Goal: Information Seeking & Learning: Learn about a topic

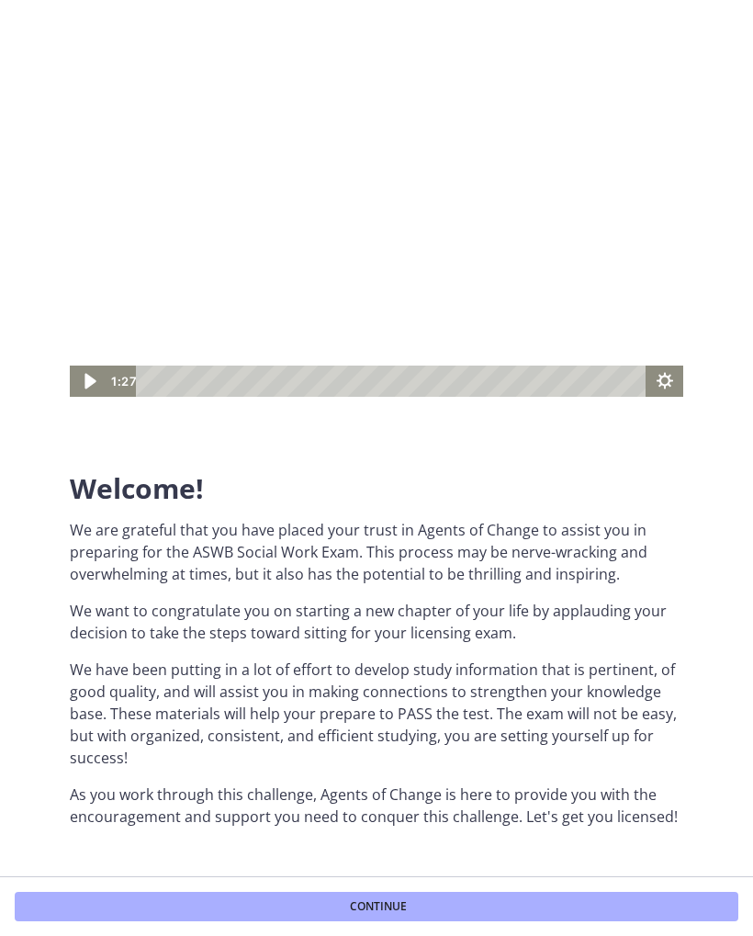
click at [92, 380] on icon "Play Video" at bounding box center [89, 381] width 11 height 16
click at [104, 367] on icon "Play Video" at bounding box center [89, 381] width 37 height 31
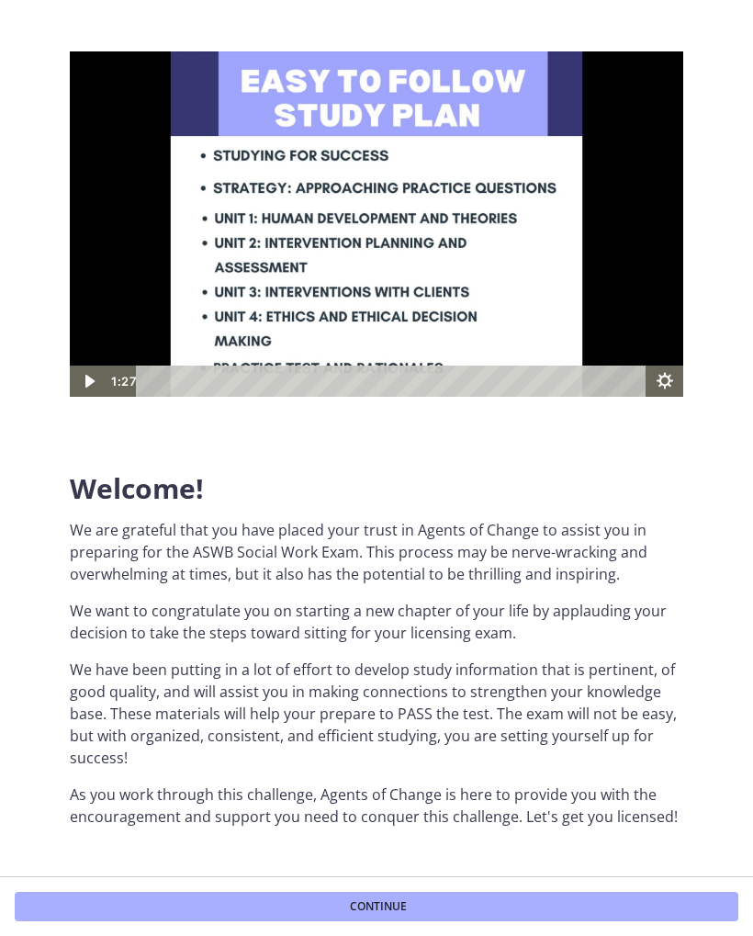
click at [359, 240] on div at bounding box center [376, 223] width 613 height 345
click at [380, 249] on img at bounding box center [376, 223] width 613 height 345
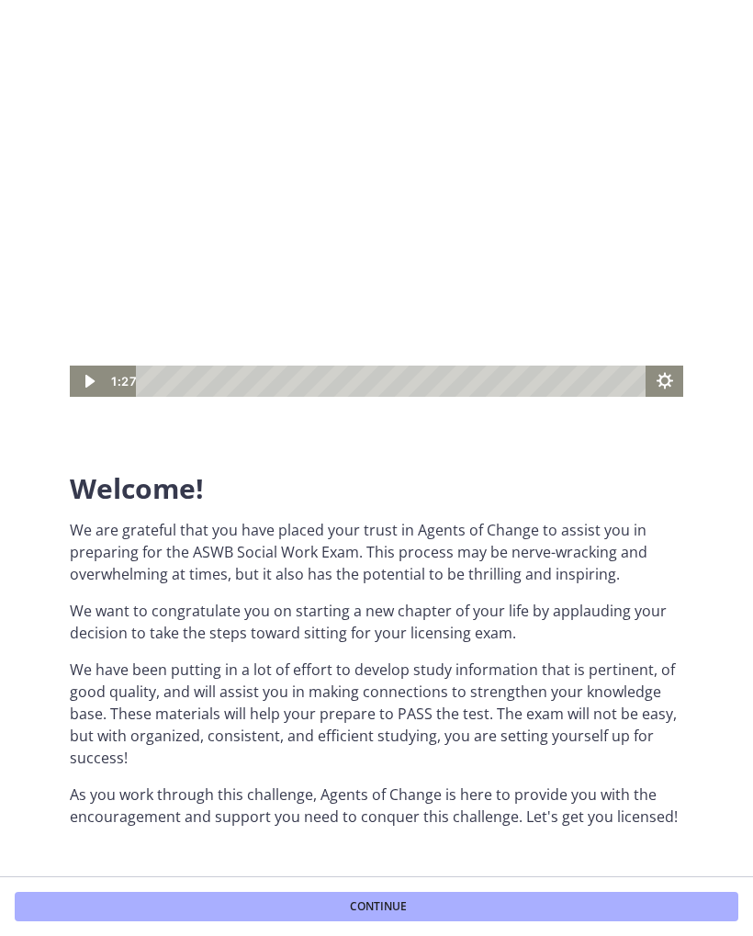
click at [101, 383] on icon "Play Video" at bounding box center [89, 381] width 37 height 31
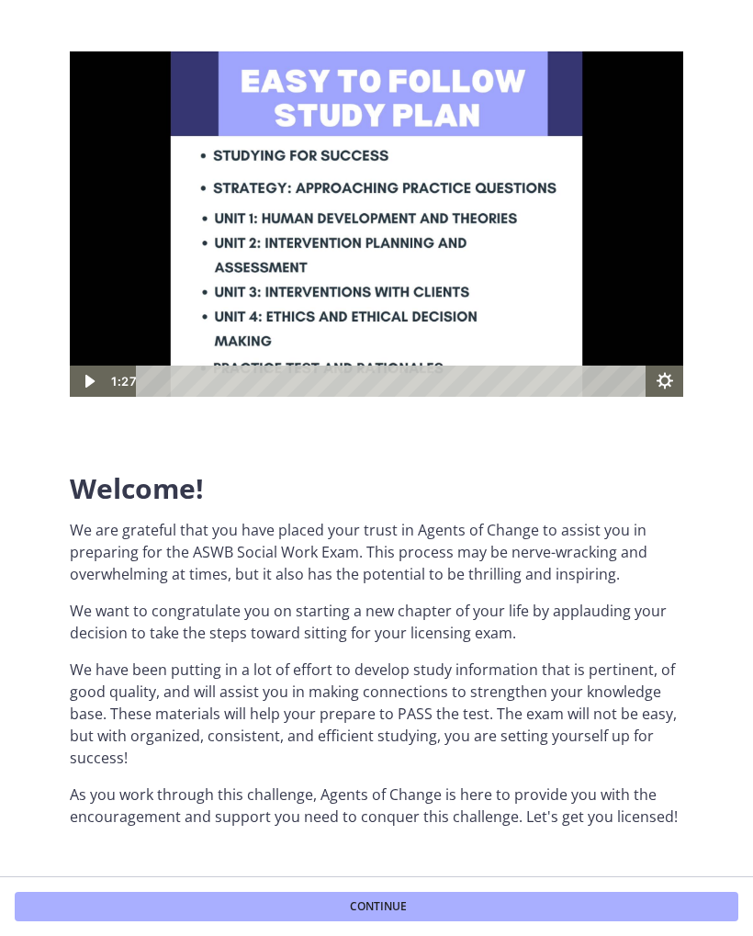
click at [348, 229] on img at bounding box center [376, 223] width 613 height 345
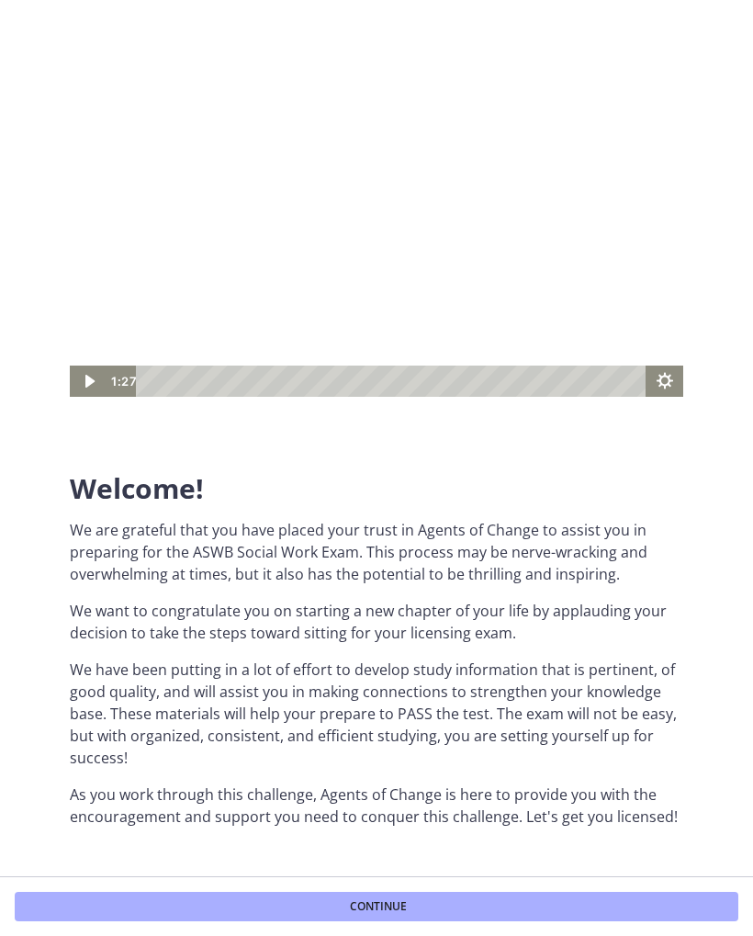
click at [94, 388] on icon "Play Video" at bounding box center [89, 381] width 37 height 31
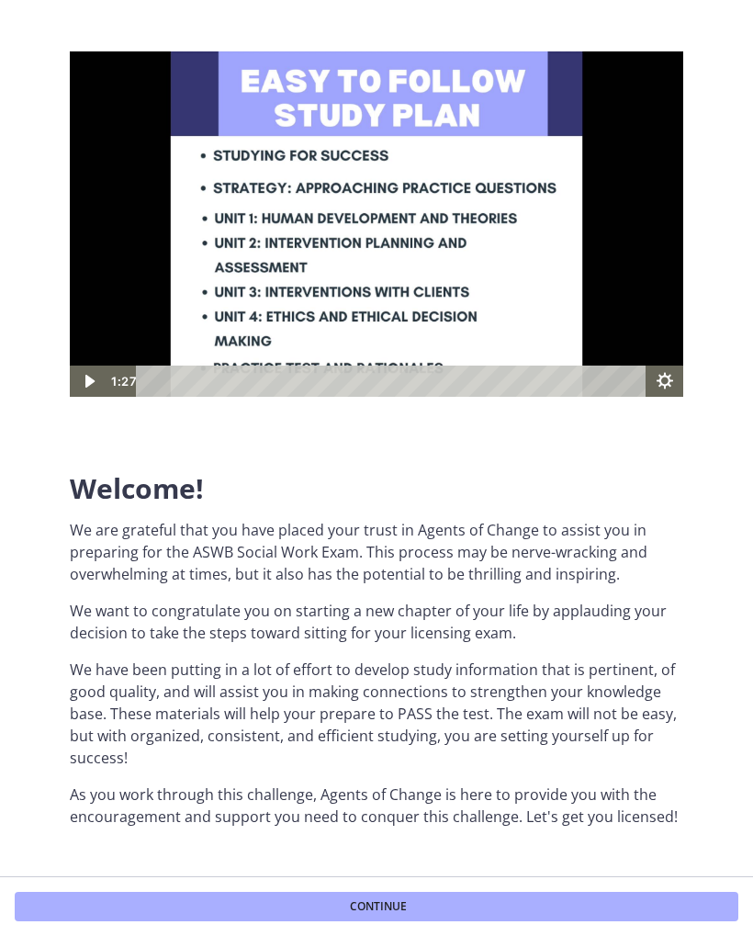
click at [104, 380] on icon "Play Video" at bounding box center [89, 381] width 37 height 31
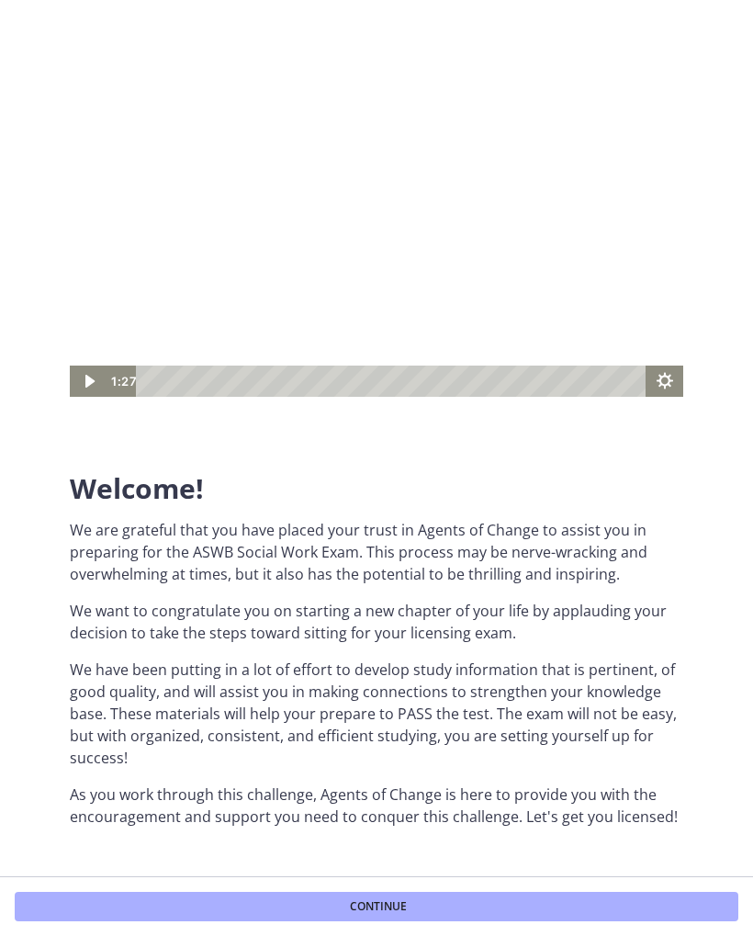
click at [387, 911] on span "Continue" at bounding box center [378, 906] width 57 height 15
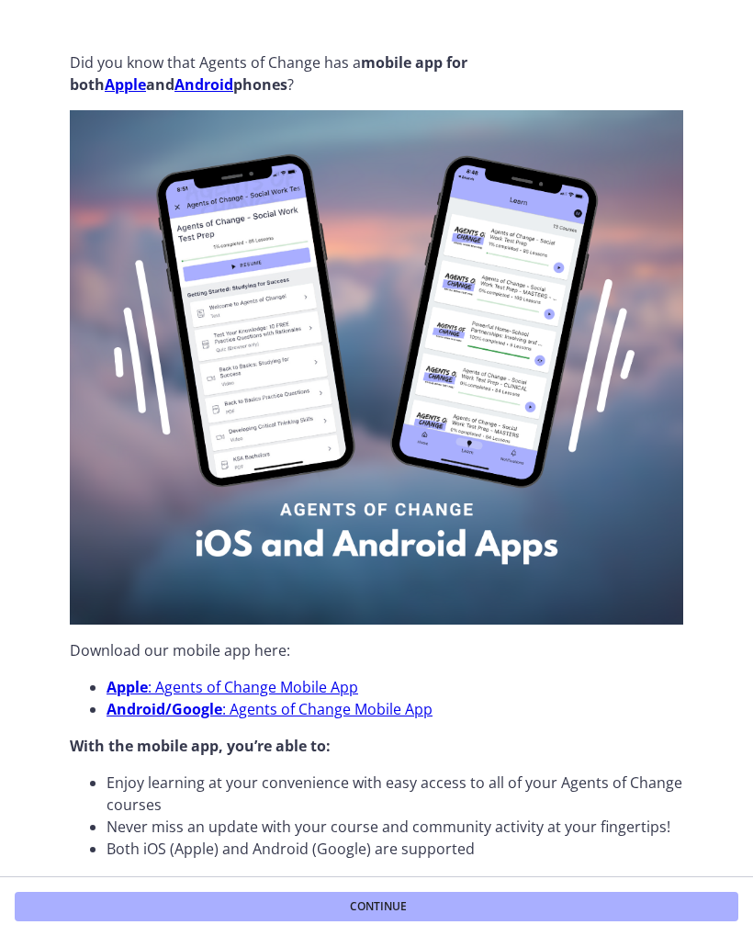
click at [474, 896] on button "Continue" at bounding box center [377, 906] width 724 height 29
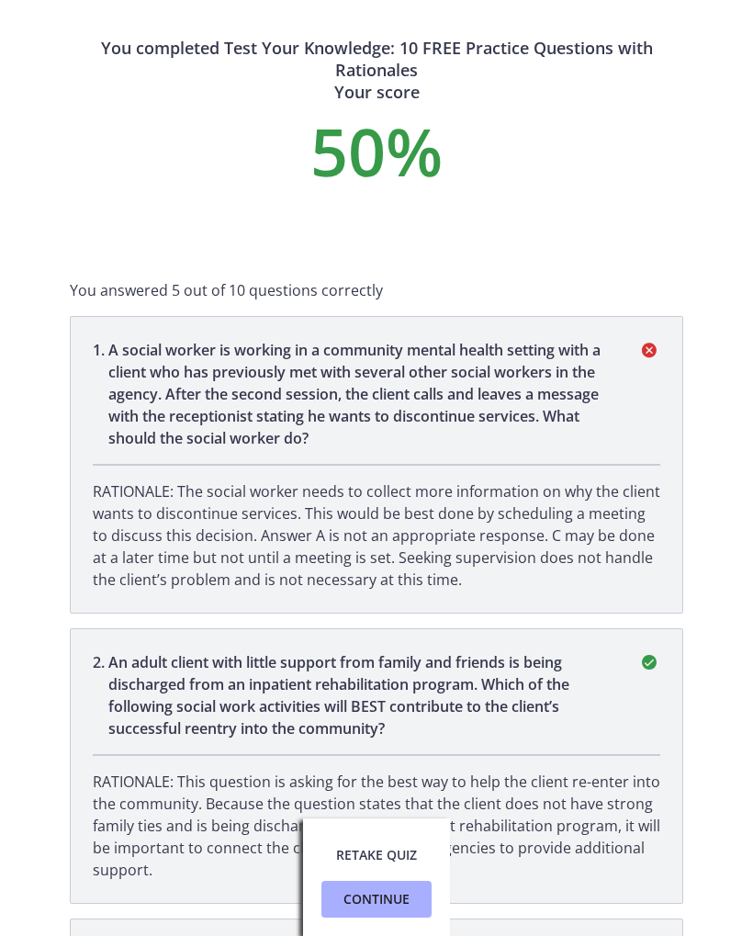
click at [393, 889] on span "Continue" at bounding box center [376, 899] width 66 height 22
